Goal: Check status: Check status

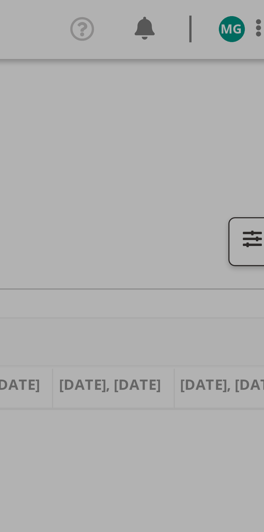
click at [245, 6] on div at bounding box center [132, 266] width 264 height 532
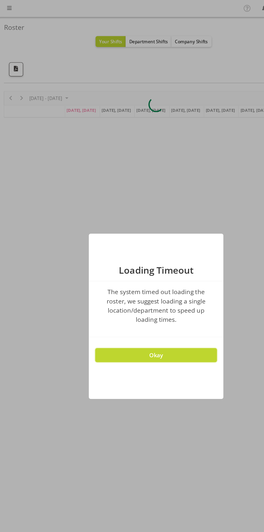
click at [143, 302] on button "Okay" at bounding box center [132, 299] width 102 height 12
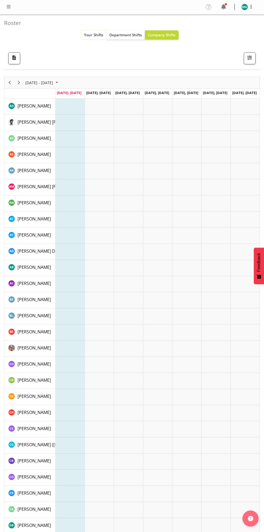
click at [96, 33] on span "Your Shifts" at bounding box center [93, 34] width 19 height 5
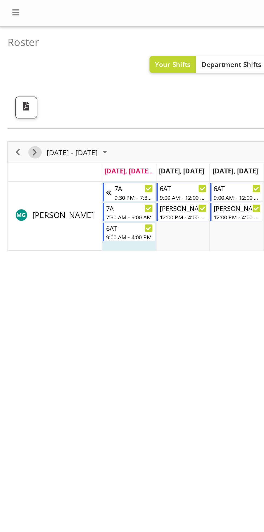
click at [20, 80] on span "Next" at bounding box center [19, 82] width 6 height 7
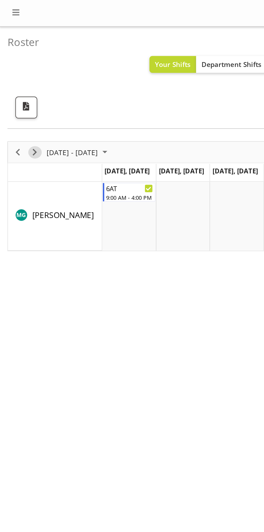
click at [21, 82] on span "Next" at bounding box center [19, 82] width 6 height 7
click at [10, 80] on span "Previous" at bounding box center [9, 82] width 6 height 7
